Goal: Find specific page/section: Find specific page/section

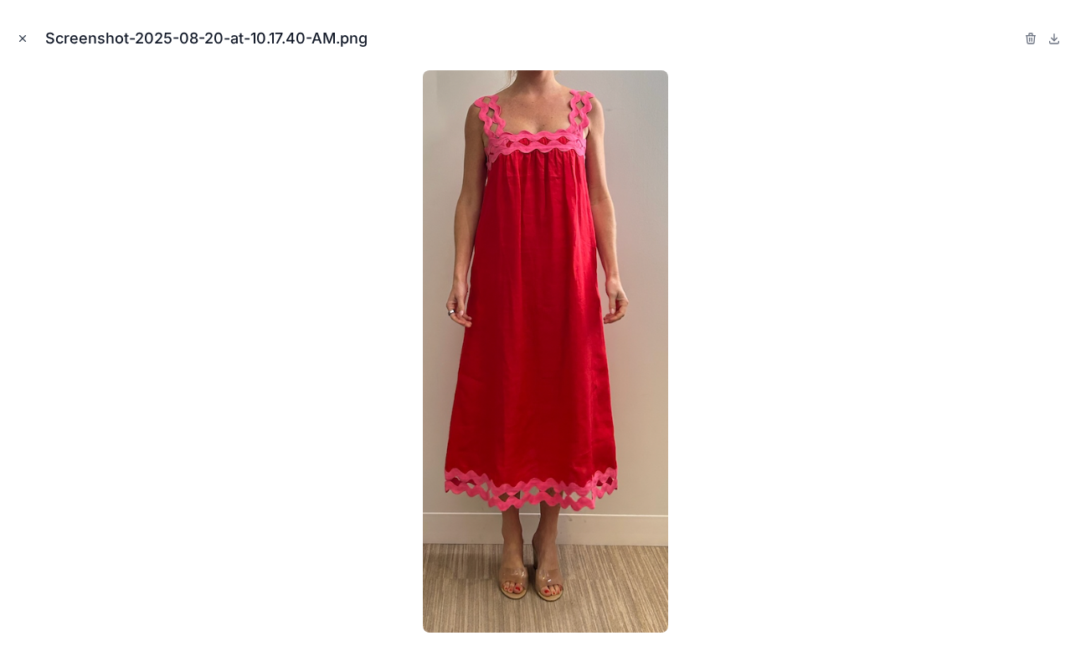
click at [23, 33] on icon "Close modal" at bounding box center [23, 39] width 12 height 12
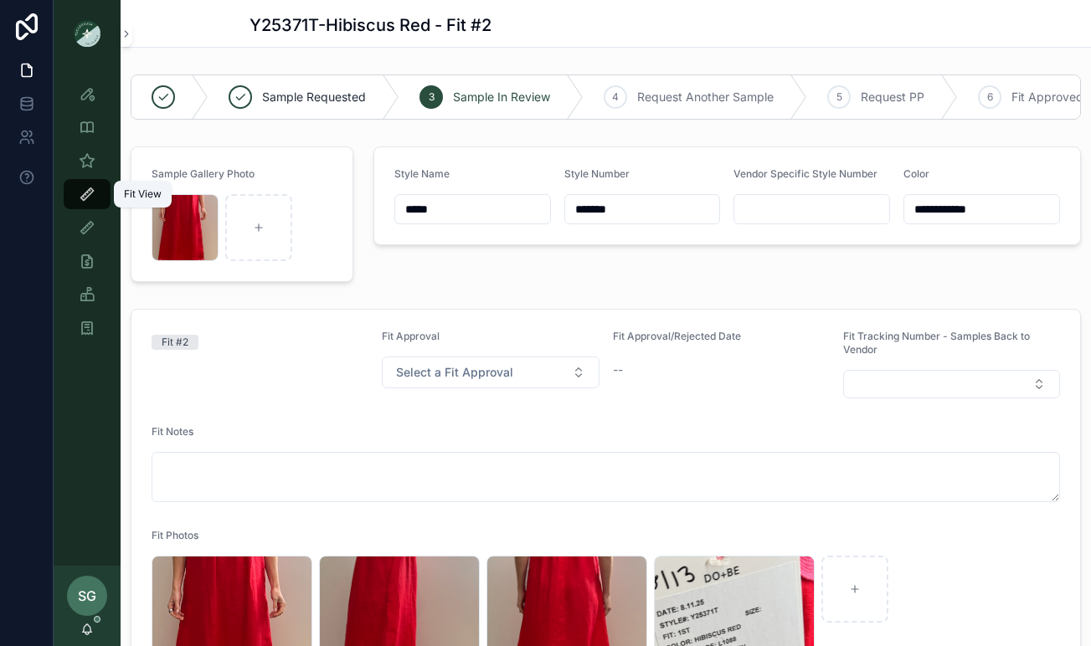
click at [88, 191] on icon "scrollable content" at bounding box center [87, 194] width 17 height 17
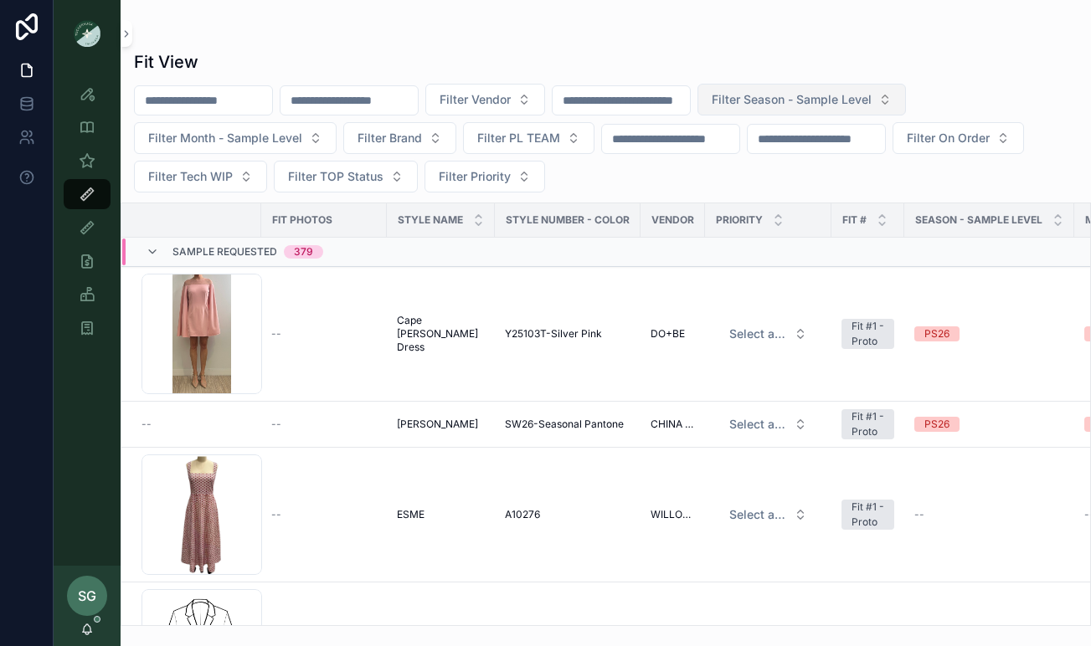
click at [884, 110] on button "Filter Season - Sample Level" at bounding box center [801, 100] width 208 height 32
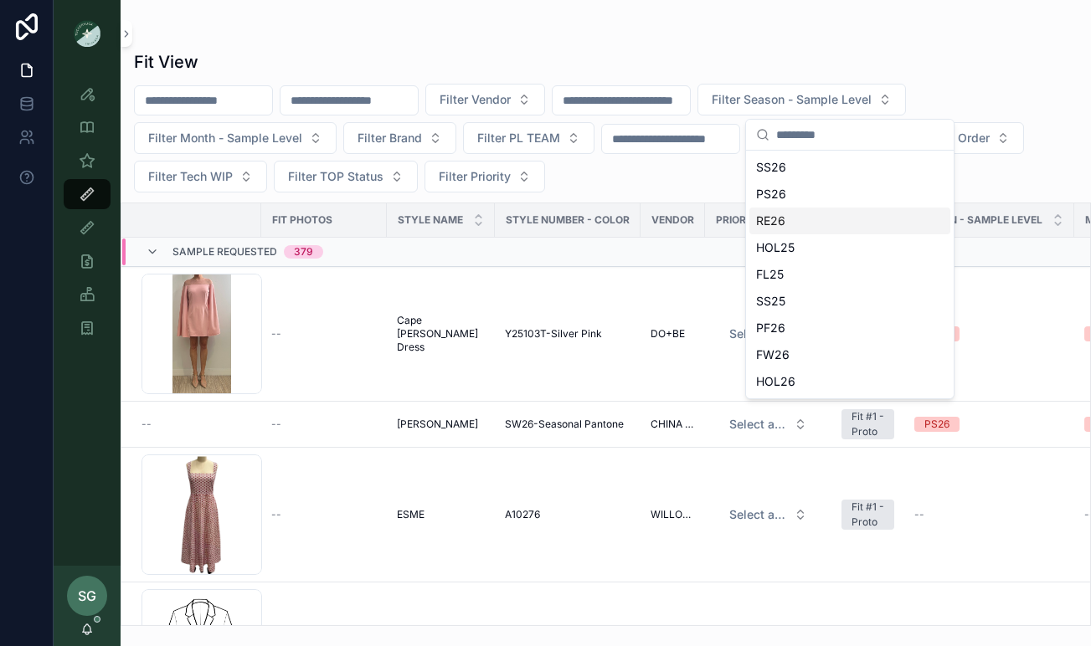
click at [778, 224] on div "RE26" at bounding box center [849, 221] width 201 height 27
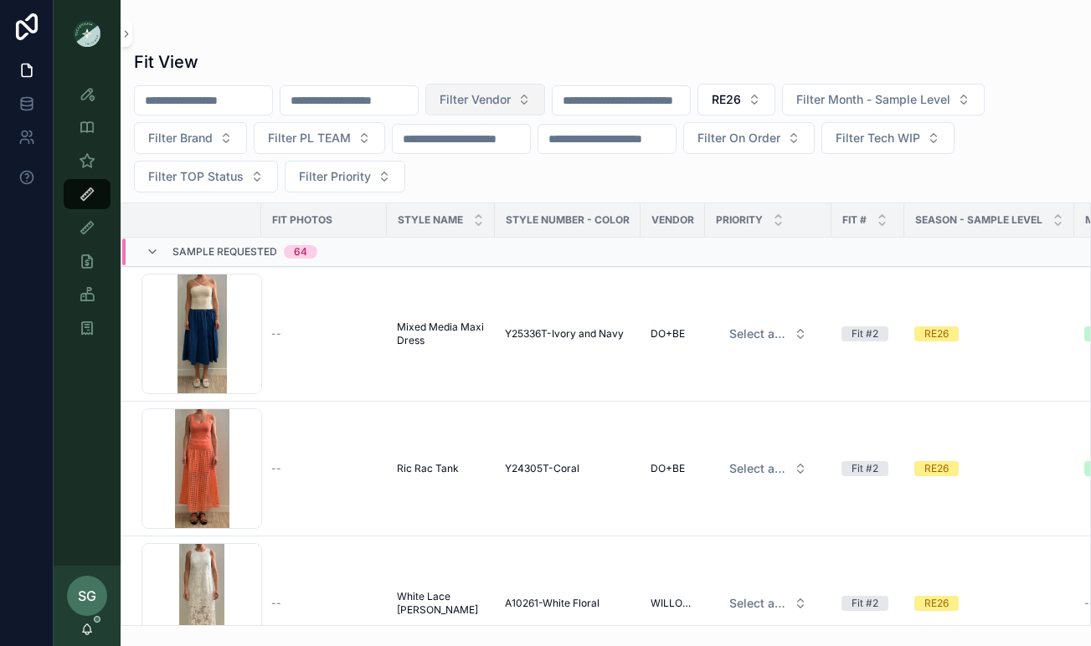
click at [545, 103] on button "Filter Vendor" at bounding box center [485, 100] width 120 height 32
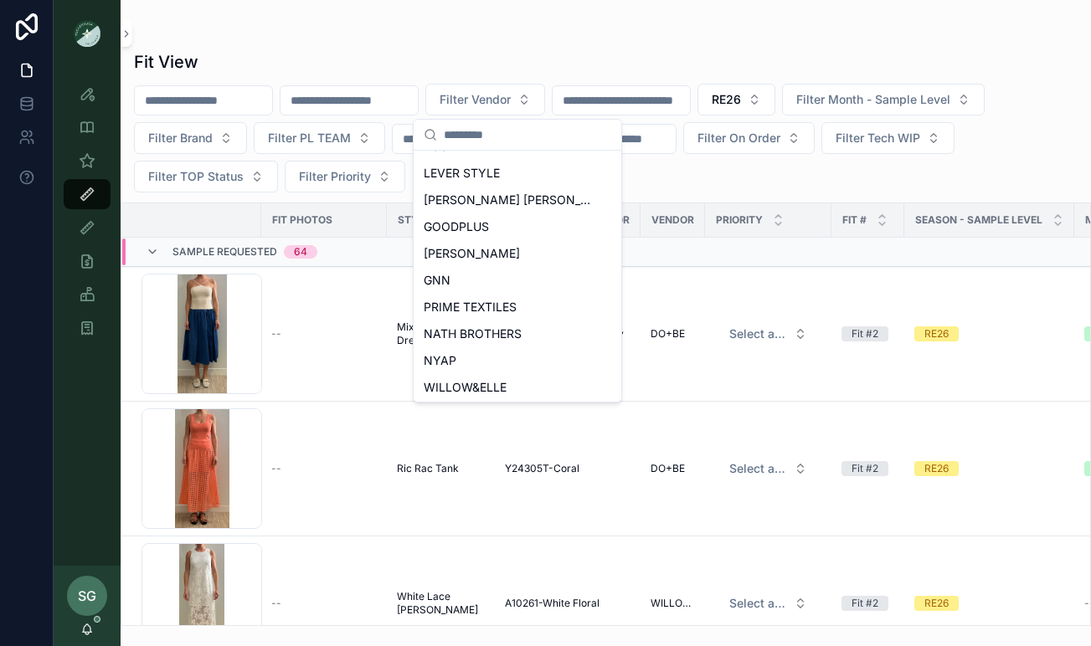
scroll to position [747, 0]
click at [449, 357] on span "NYAP" at bounding box center [440, 358] width 33 height 17
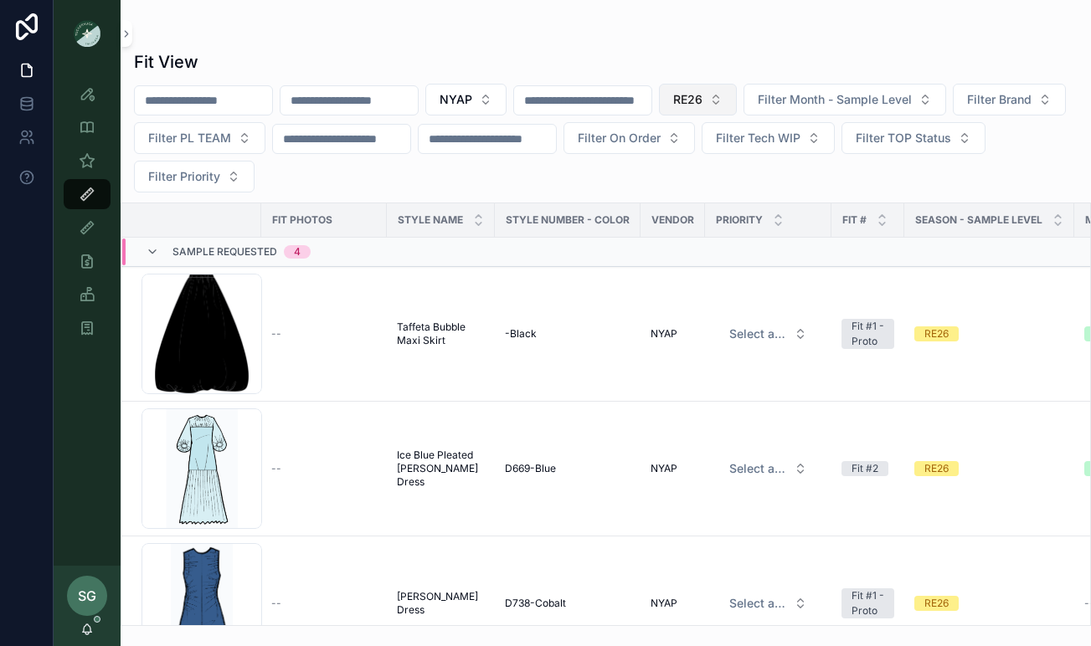
click at [737, 101] on button "RE26" at bounding box center [698, 100] width 78 height 32
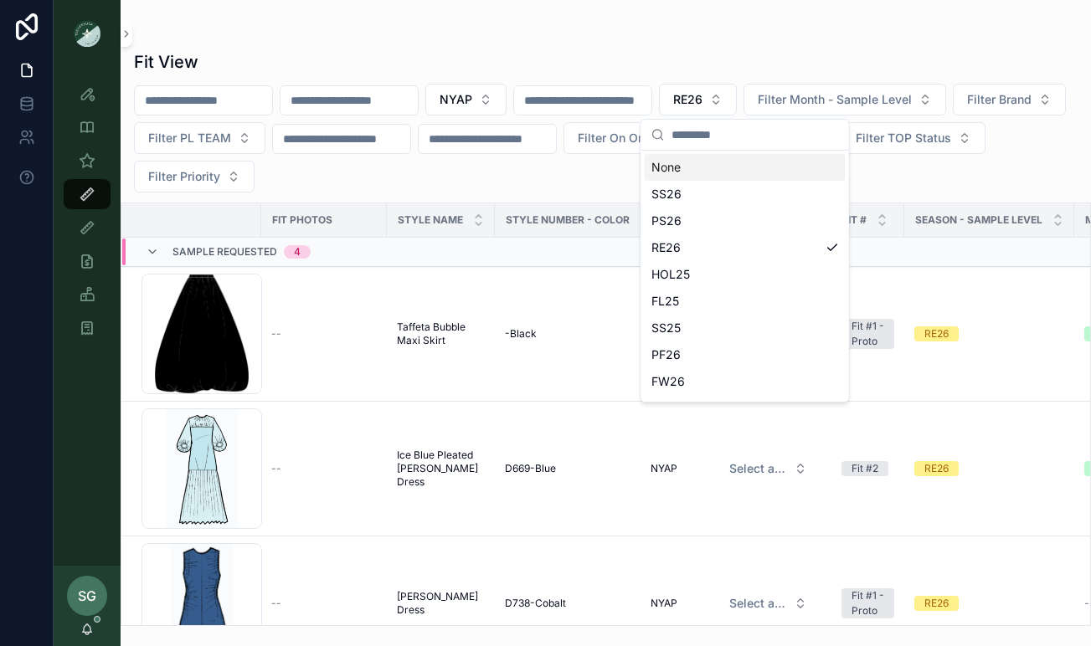
click at [692, 169] on div "None" at bounding box center [745, 167] width 201 height 27
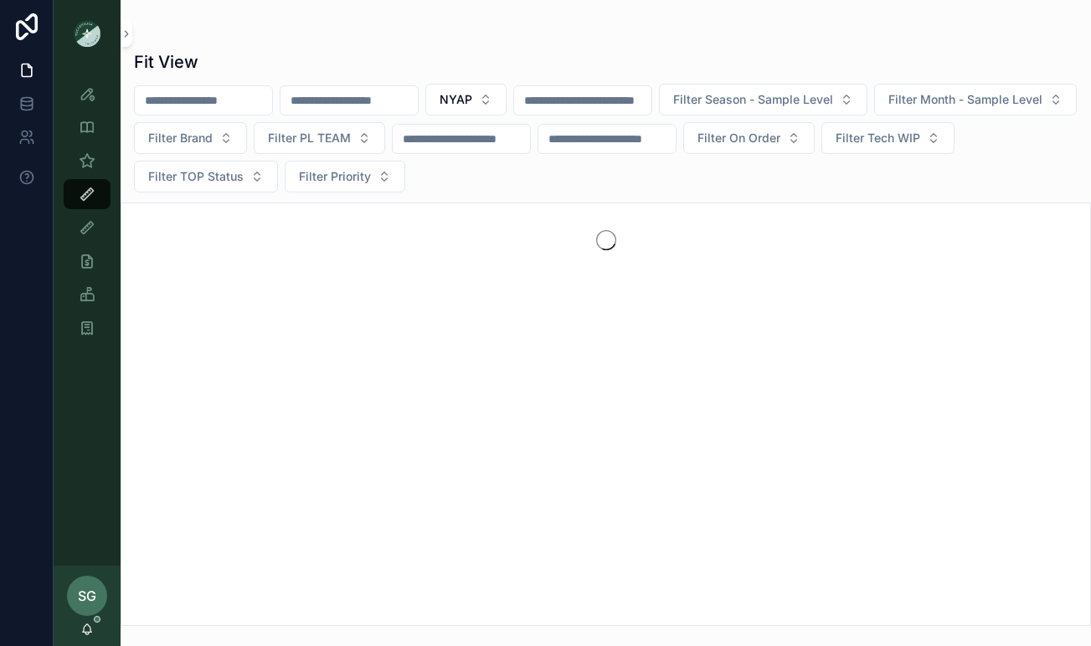
click at [659, 45] on div "Fit View NYAP Filter Season - Sample Level Filter Month - Sample Level Filter B…" at bounding box center [606, 333] width 970 height 586
